Goal: Find specific page/section: Find specific page/section

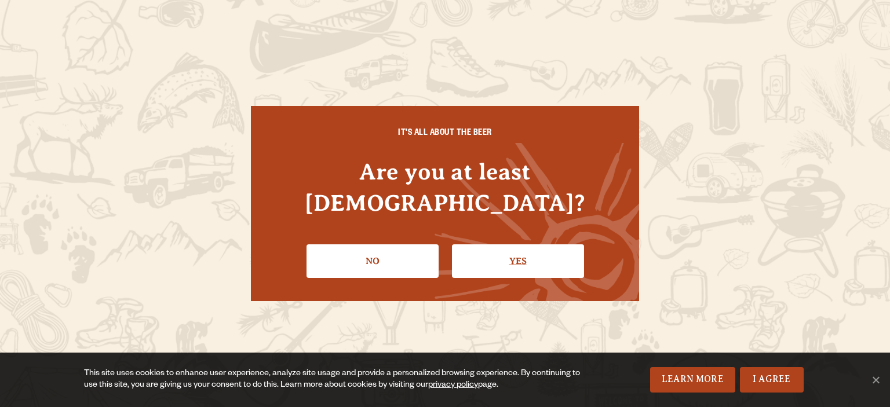
click at [490, 245] on link "Yes" at bounding box center [518, 262] width 132 height 34
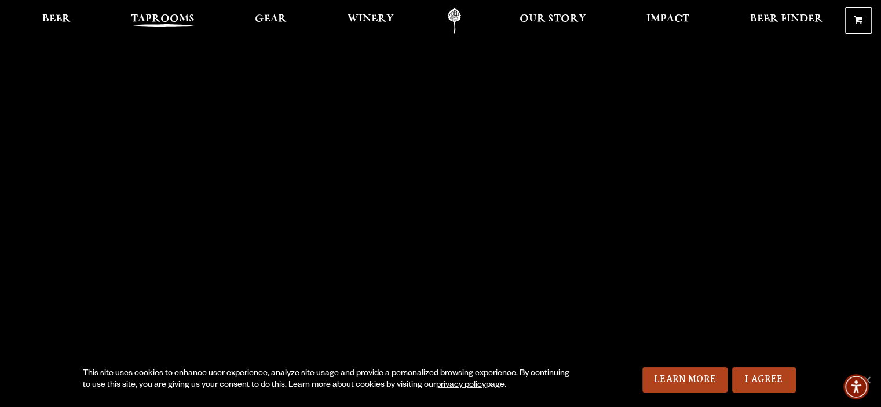
click at [173, 23] on span "Taprooms" at bounding box center [163, 18] width 64 height 9
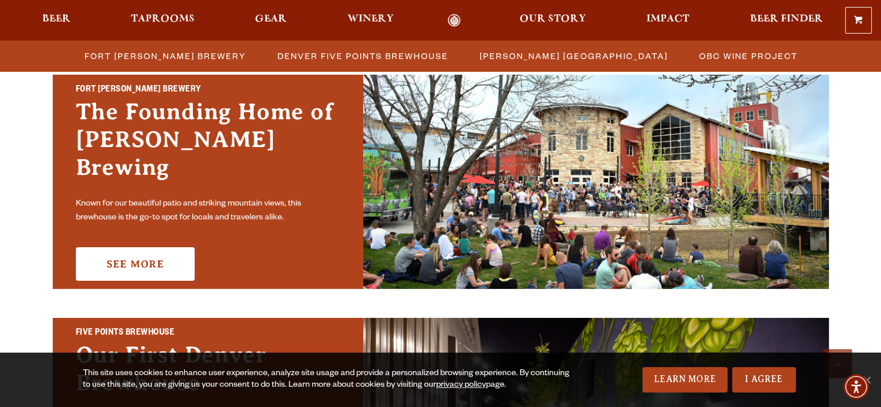
scroll to position [350, 0]
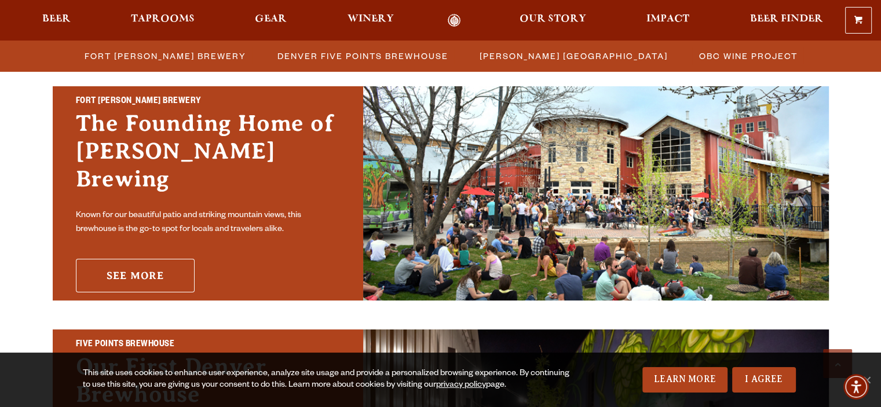
click at [125, 263] on link "See More" at bounding box center [135, 276] width 119 height 34
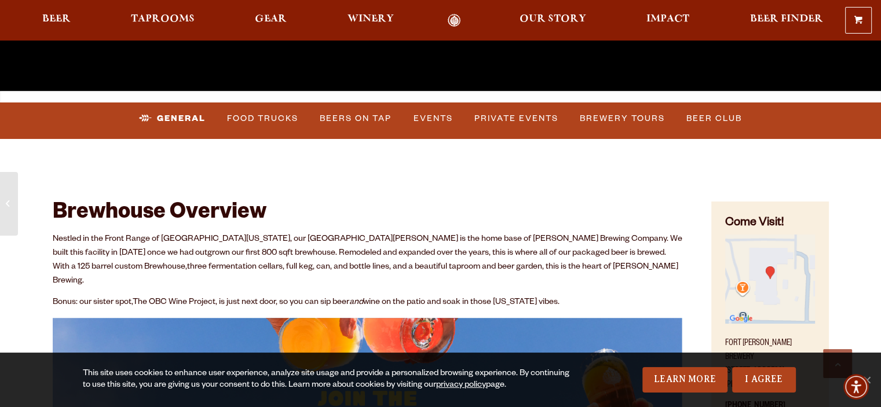
scroll to position [406, 0]
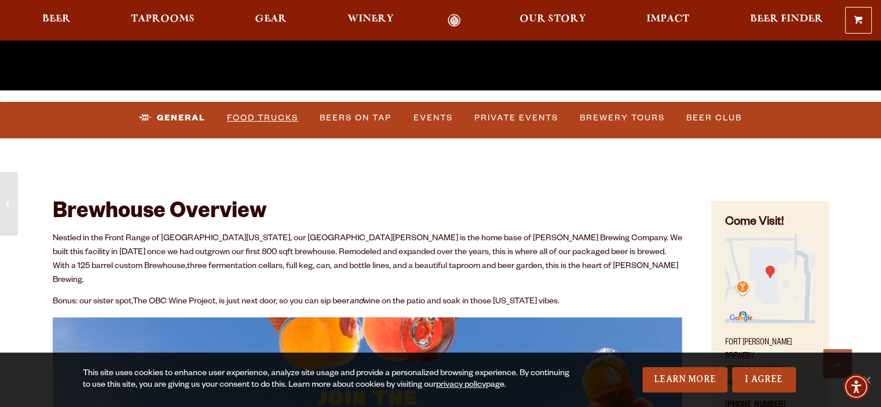
click at [253, 119] on link "Food Trucks" at bounding box center [263, 118] width 81 height 27
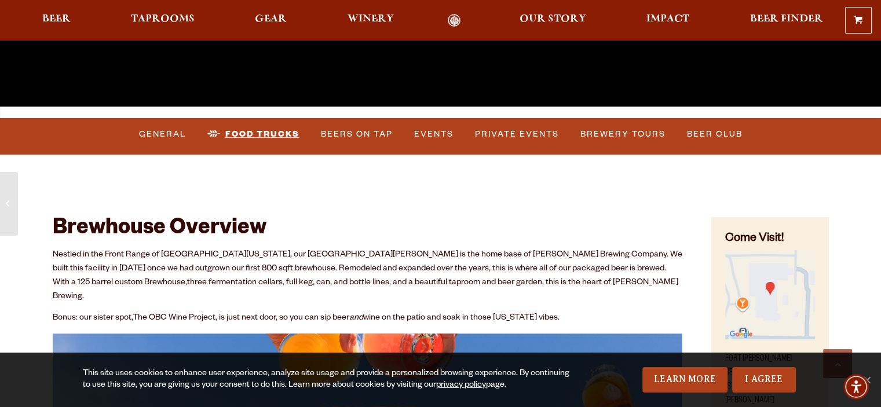
scroll to position [389, 0]
click at [259, 133] on link "Food Trucks" at bounding box center [253, 134] width 101 height 27
click at [766, 380] on link "I Agree" at bounding box center [765, 379] width 64 height 25
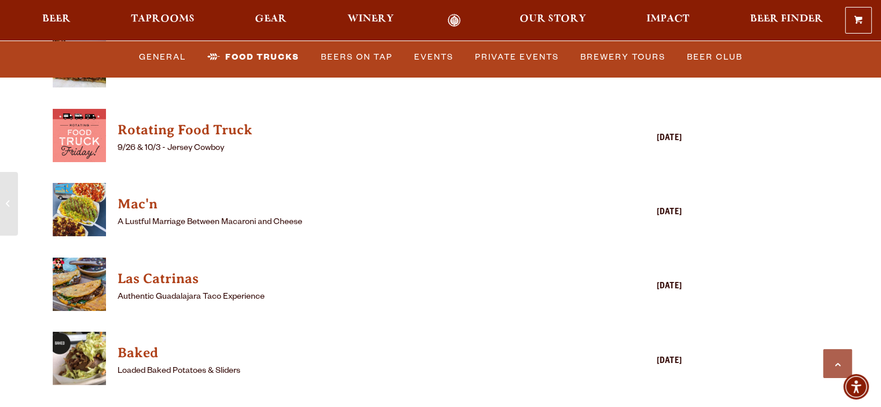
scroll to position [3198, 0]
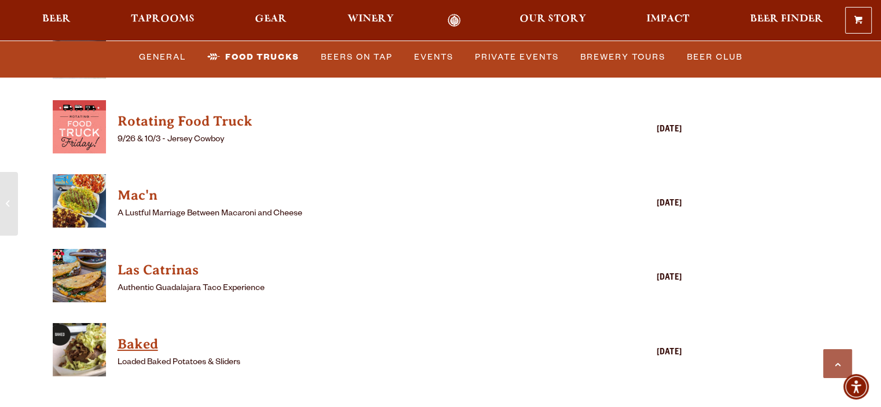
click at [139, 336] on h4 "Baked" at bounding box center [351, 345] width 467 height 19
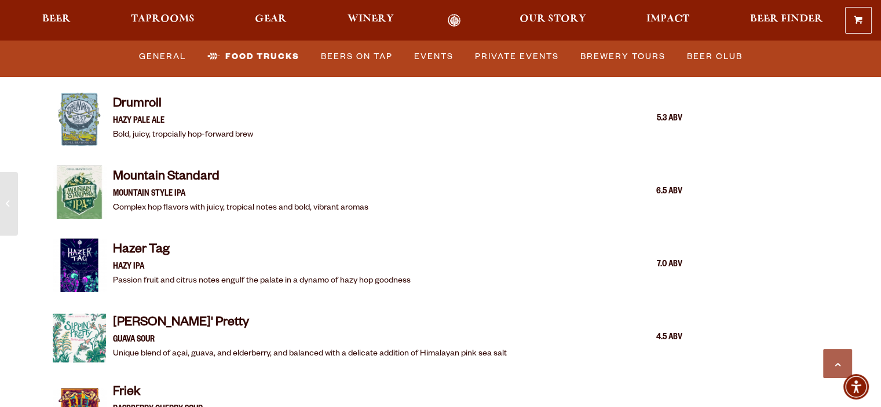
scroll to position [1278, 0]
